Goal: Find specific page/section: Find specific page/section

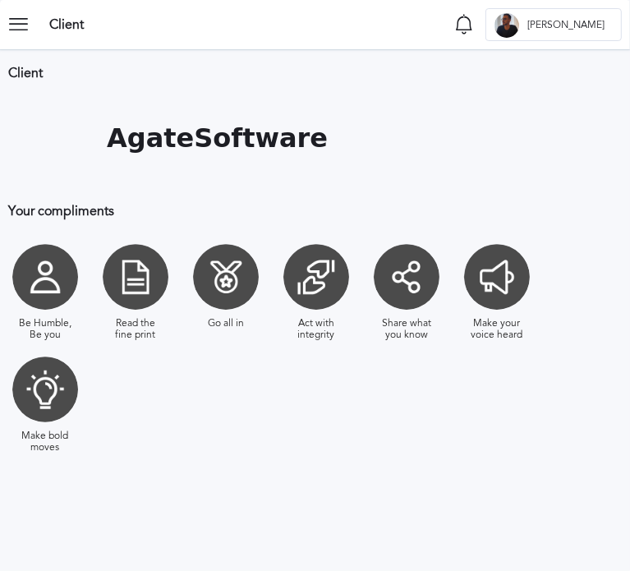
click at [26, 35] on icon at bounding box center [24, 24] width 33 height 33
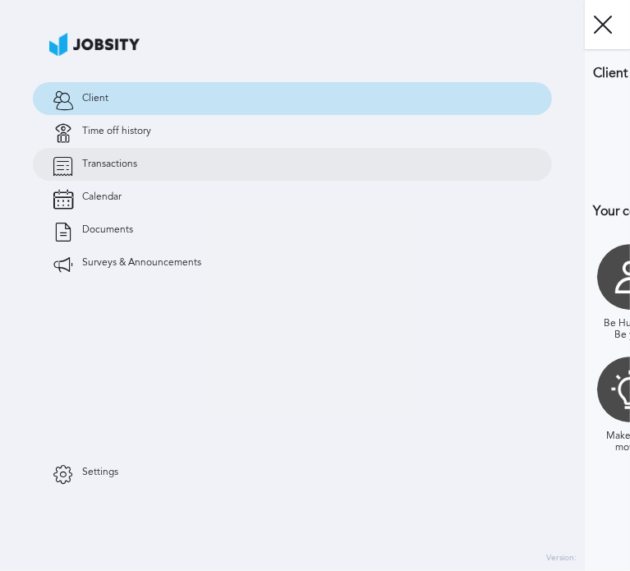
click at [118, 162] on span "Transactions" at bounding box center [109, 163] width 55 height 11
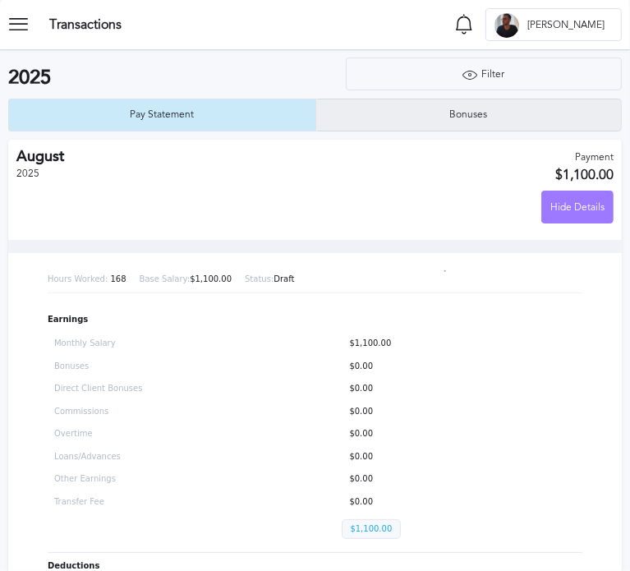
click at [417, 109] on div "Bonuses" at bounding box center [468, 115] width 305 height 33
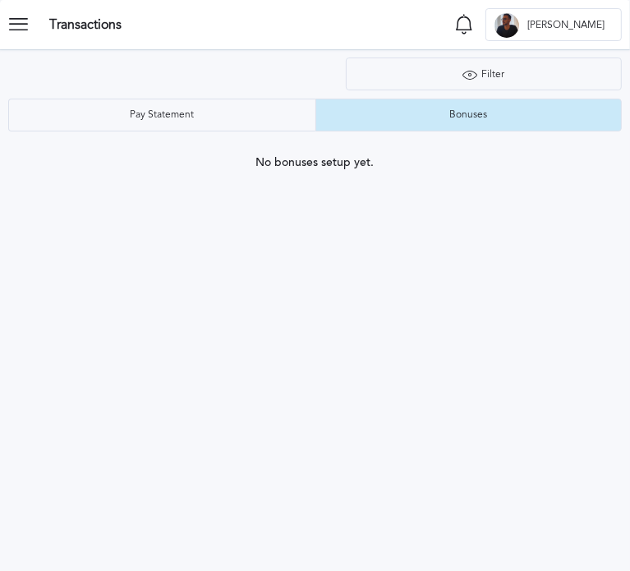
click at [21, 31] on icon at bounding box center [24, 24] width 33 height 33
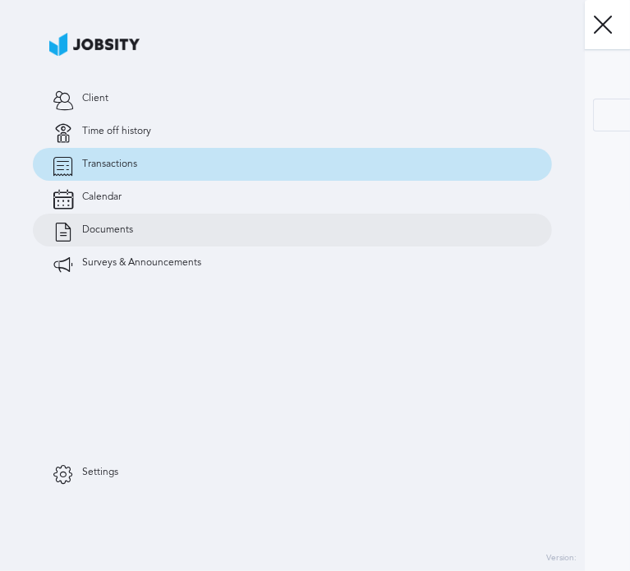
click at [108, 215] on link "Documents" at bounding box center [292, 229] width 519 height 33
